Goal: Information Seeking & Learning: Check status

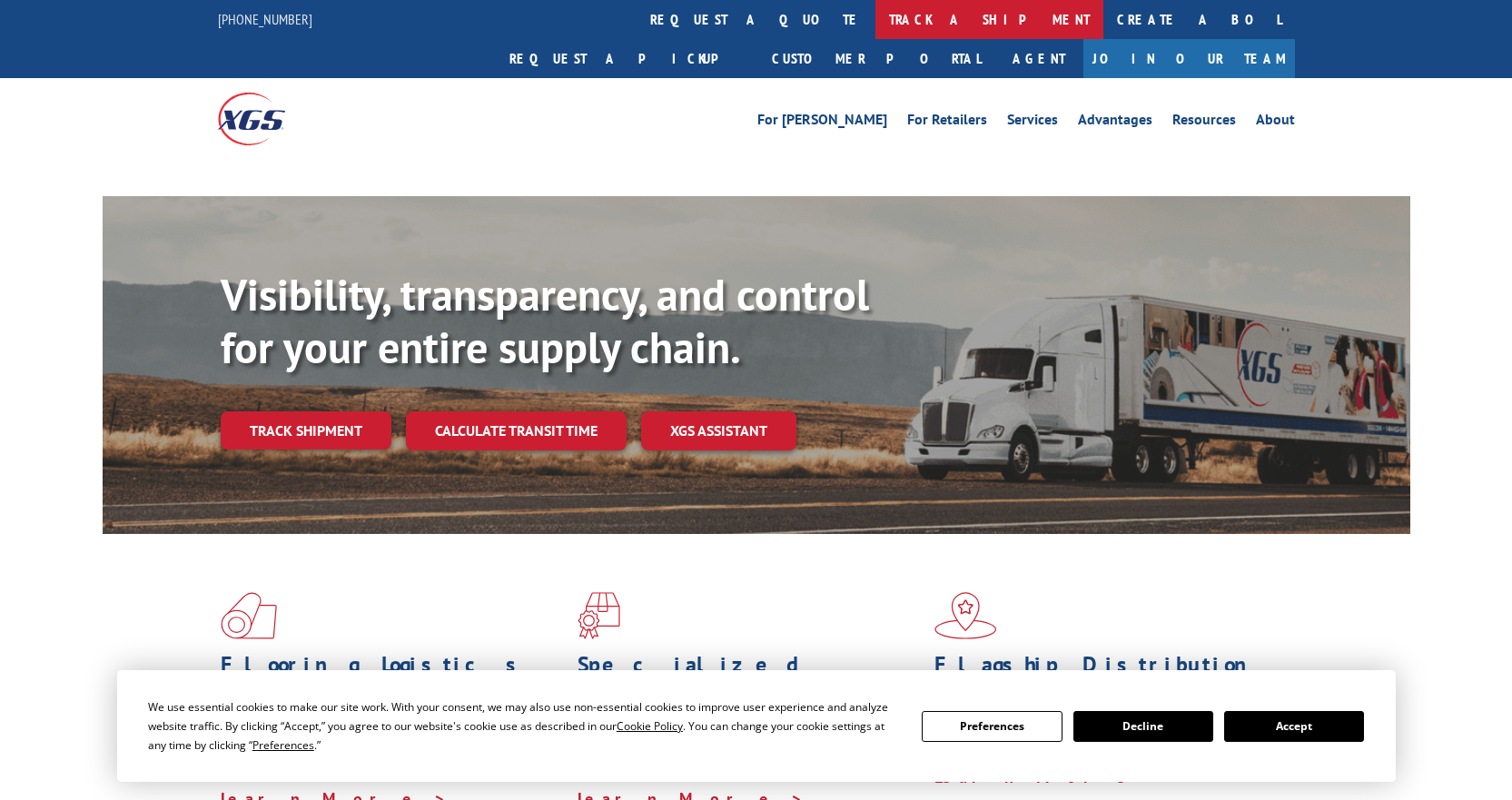
click at [875, 7] on link "track a shipment" at bounding box center [989, 19] width 228 height 39
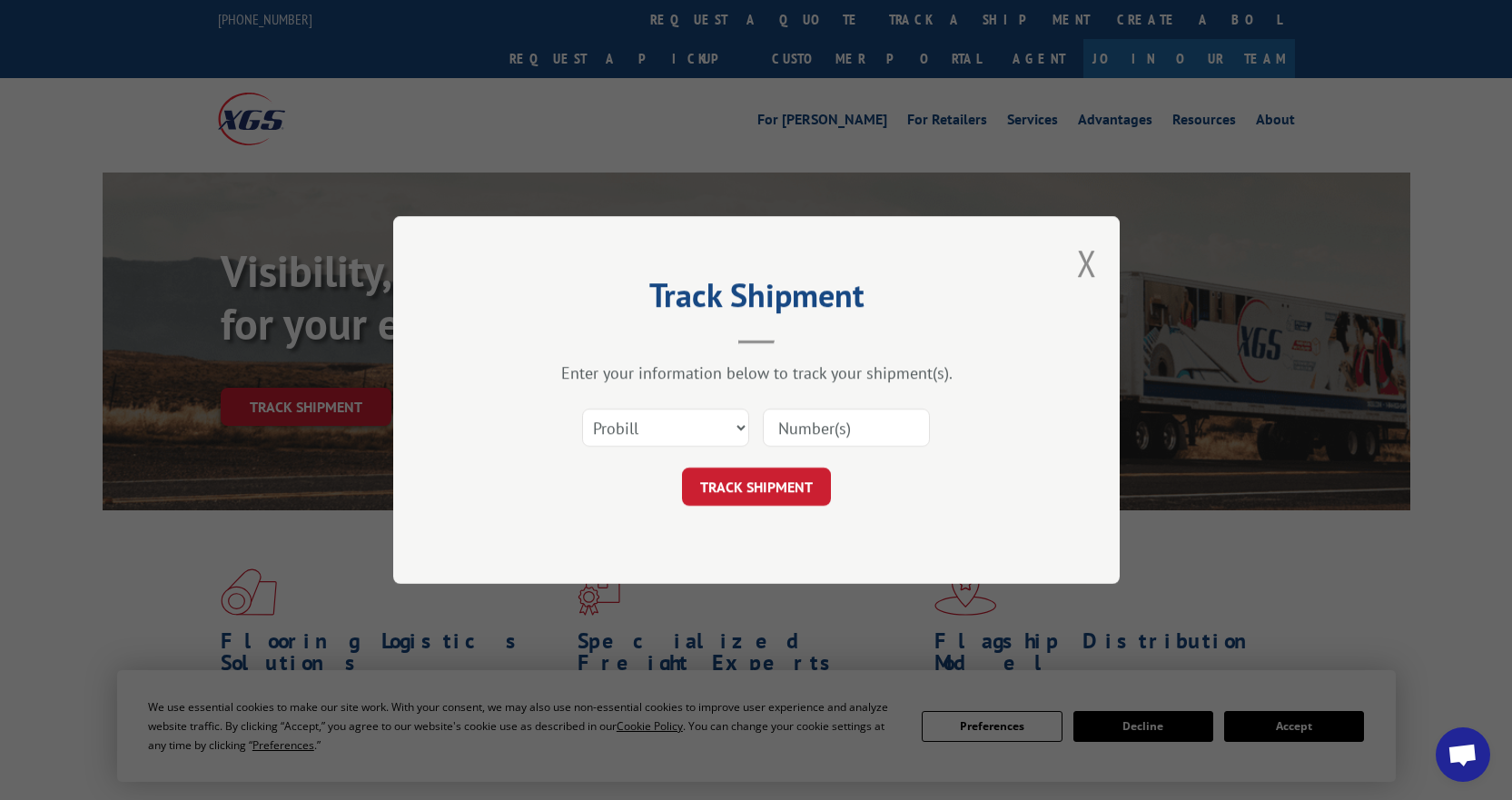
click at [661, 421] on select "Select category... Probill BOL PO" at bounding box center [666, 427] width 167 height 38
select select "bol"
click at [582, 408] on select "Select category... Probill BOL PO" at bounding box center [666, 427] width 167 height 38
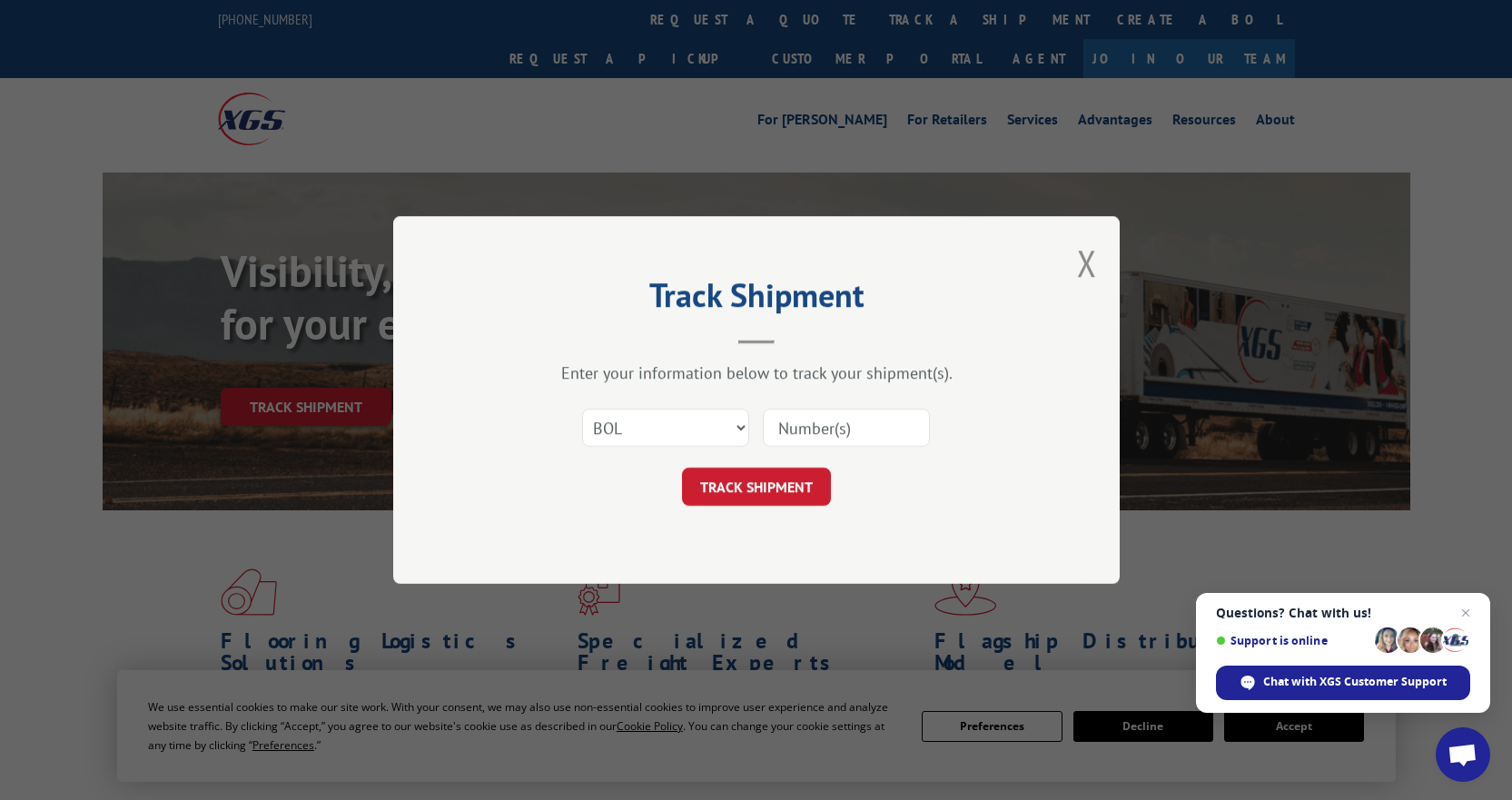
click at [810, 428] on input at bounding box center [846, 427] width 167 height 38
type input "5603955"
click button "TRACK SHIPMENT" at bounding box center [756, 486] width 149 height 38
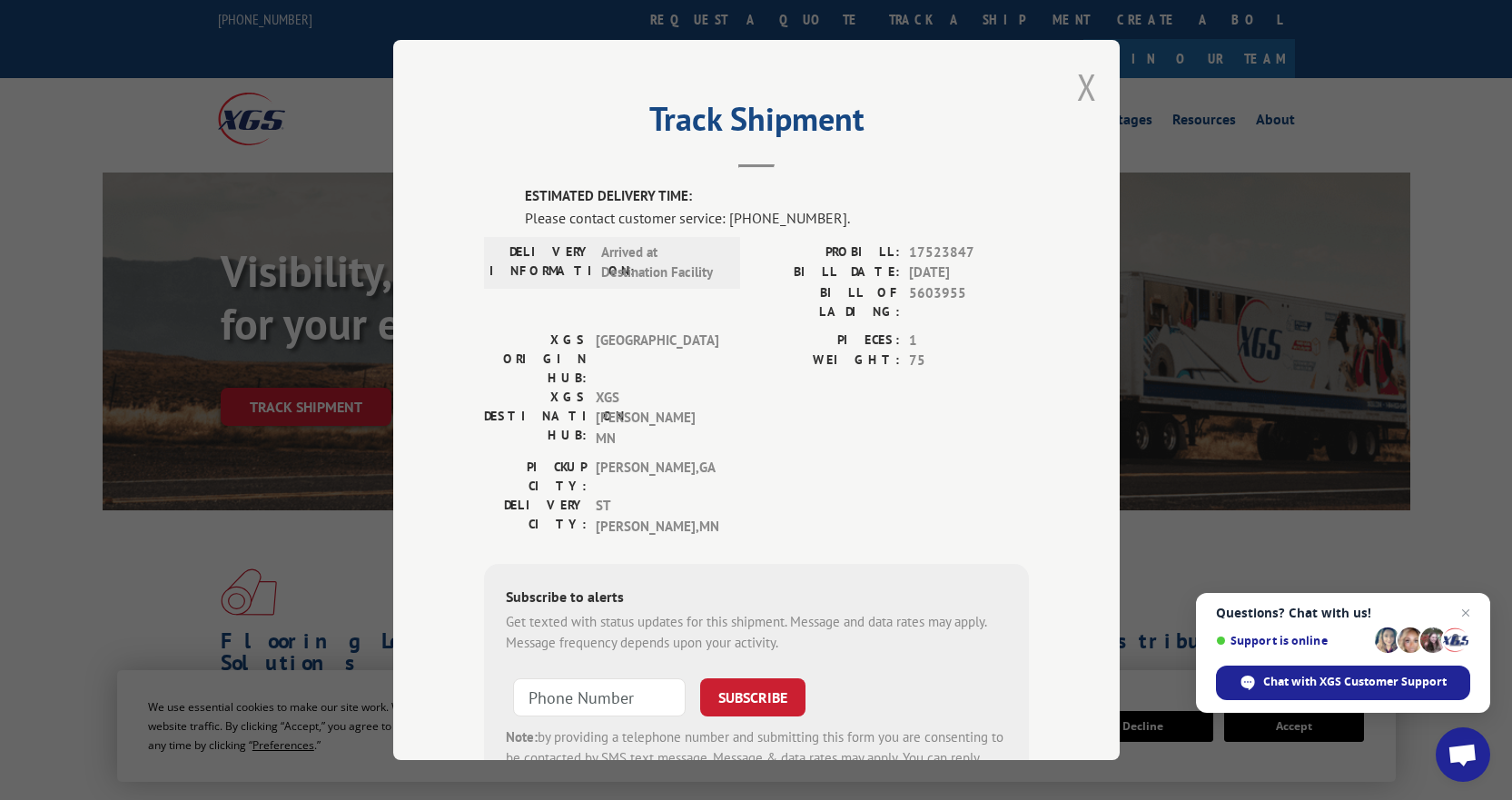
click at [1078, 91] on button "Close modal" at bounding box center [1088, 87] width 20 height 48
